Goal: Task Accomplishment & Management: Use online tool/utility

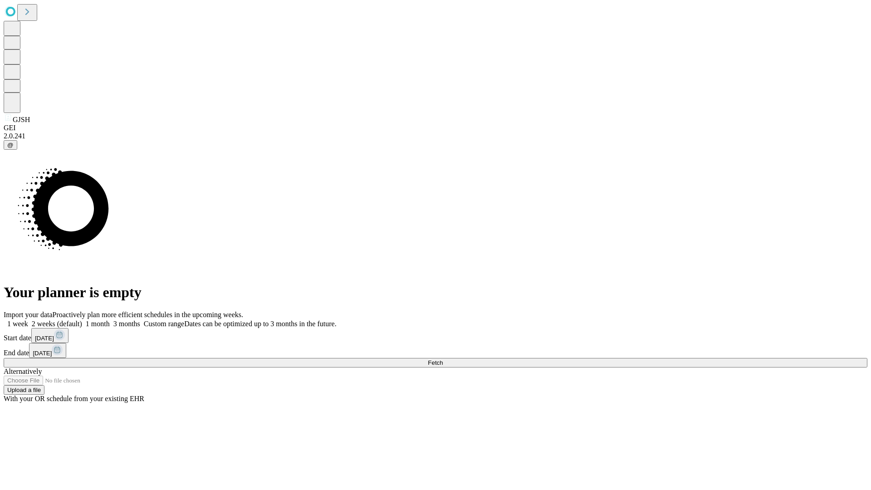
click at [443, 359] on span "Fetch" at bounding box center [435, 362] width 15 height 7
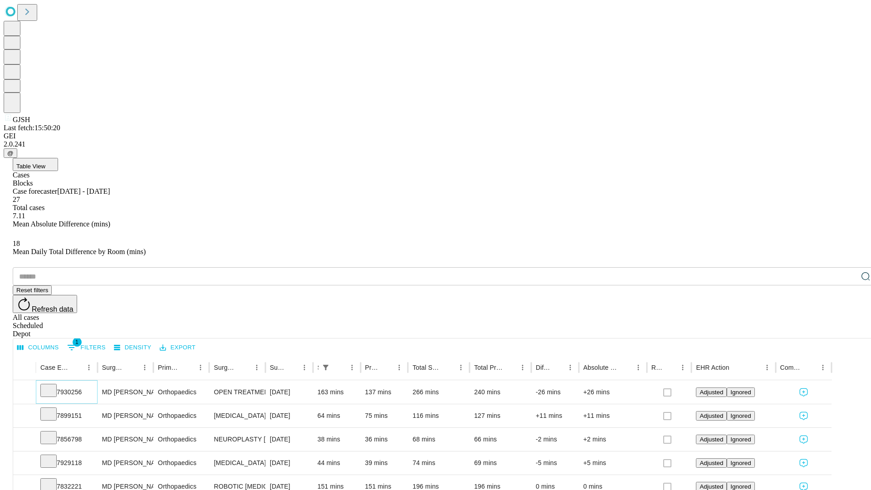
click at [53, 385] on icon at bounding box center [48, 389] width 9 height 9
